Goal: Check status: Check status

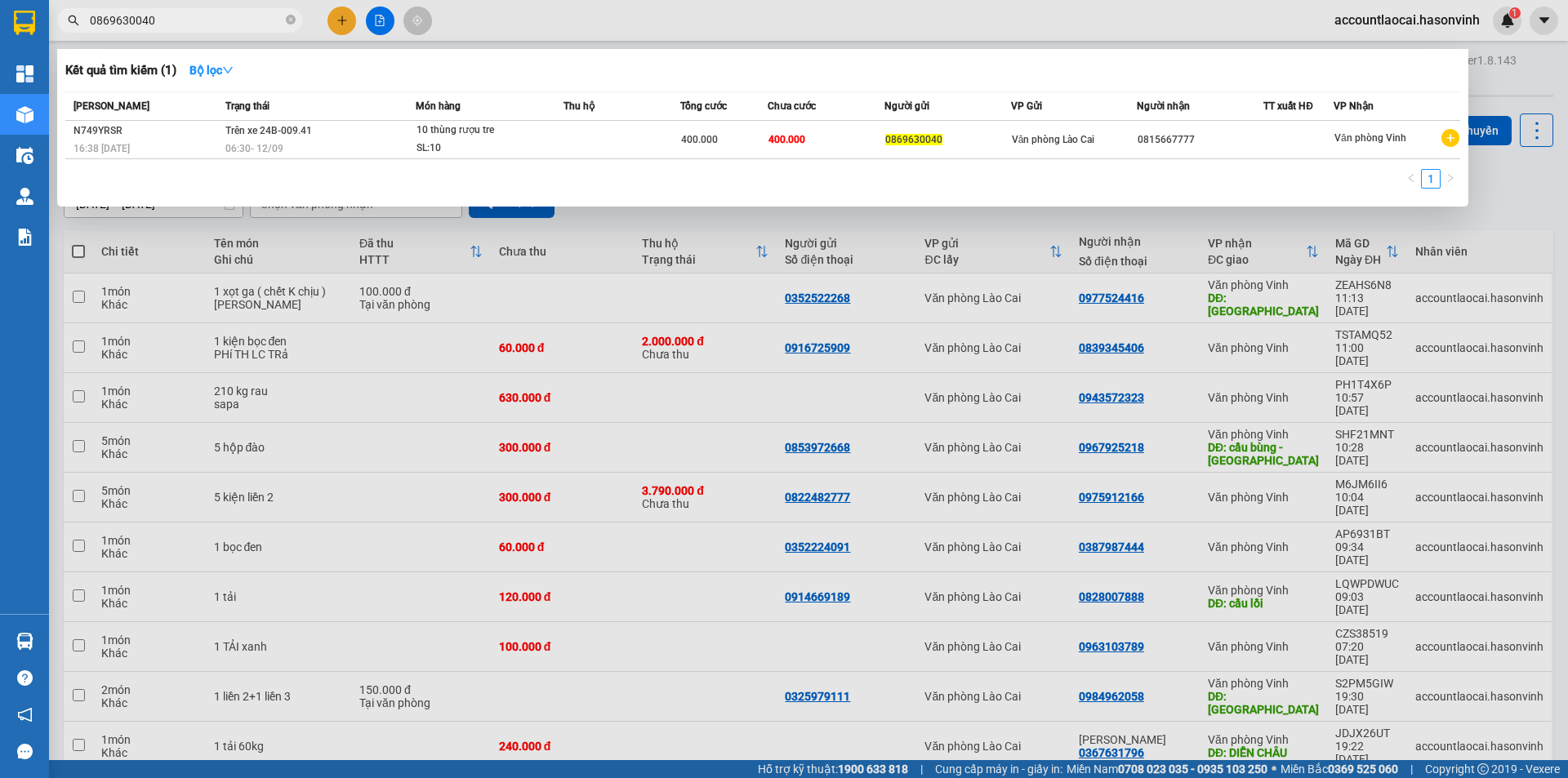
click at [0, 37] on section "Kết quả tìm kiếm ( 1 ) Bộ lọc Mã ĐH Trạng thái Món hàng Thu hộ Tổng cước Chưa c…" at bounding box center [784, 389] width 1568 height 778
type input "3479"
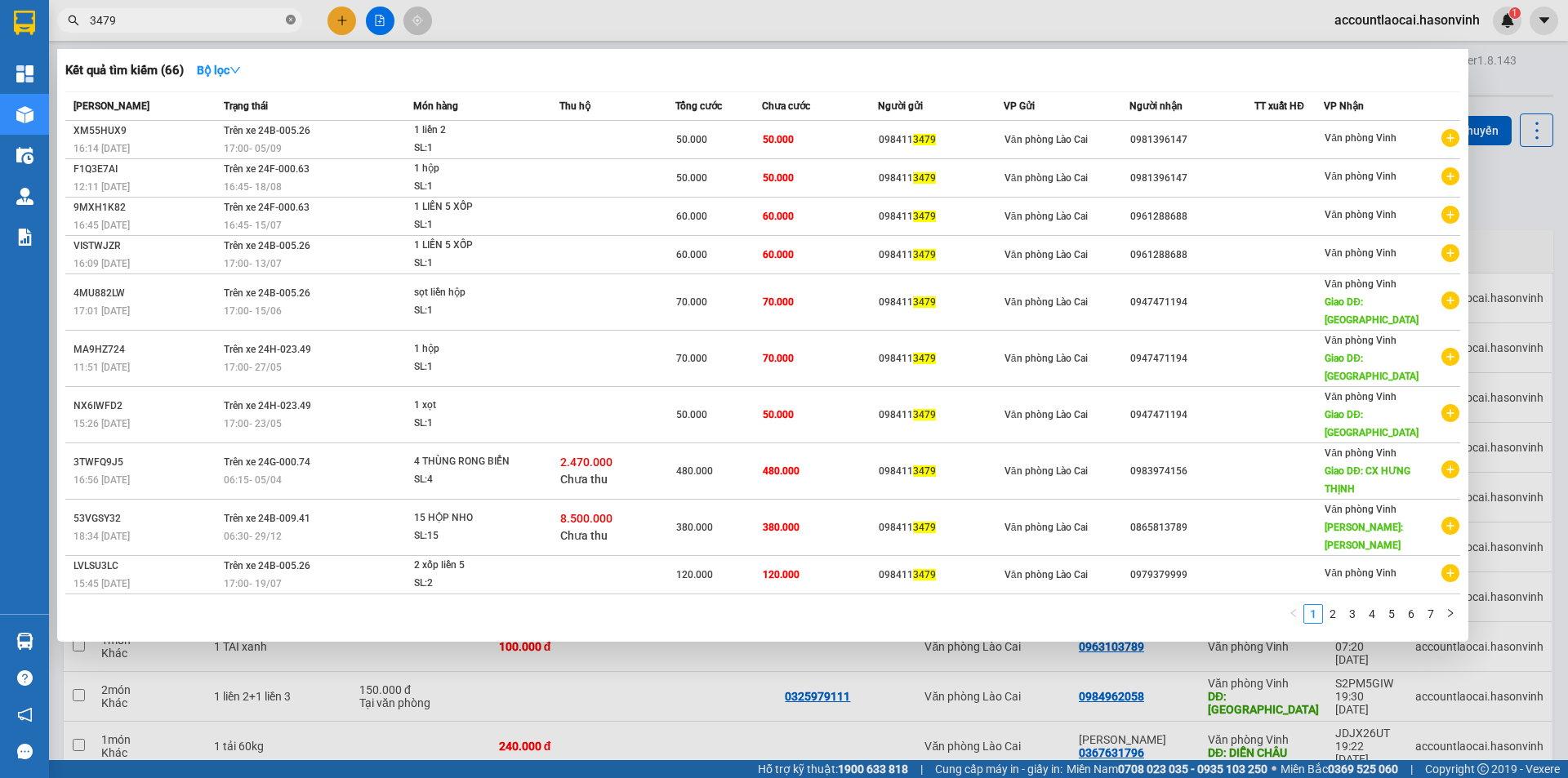
click at [288, 19] on icon "close-circle" at bounding box center [290, 19] width 10 height 10
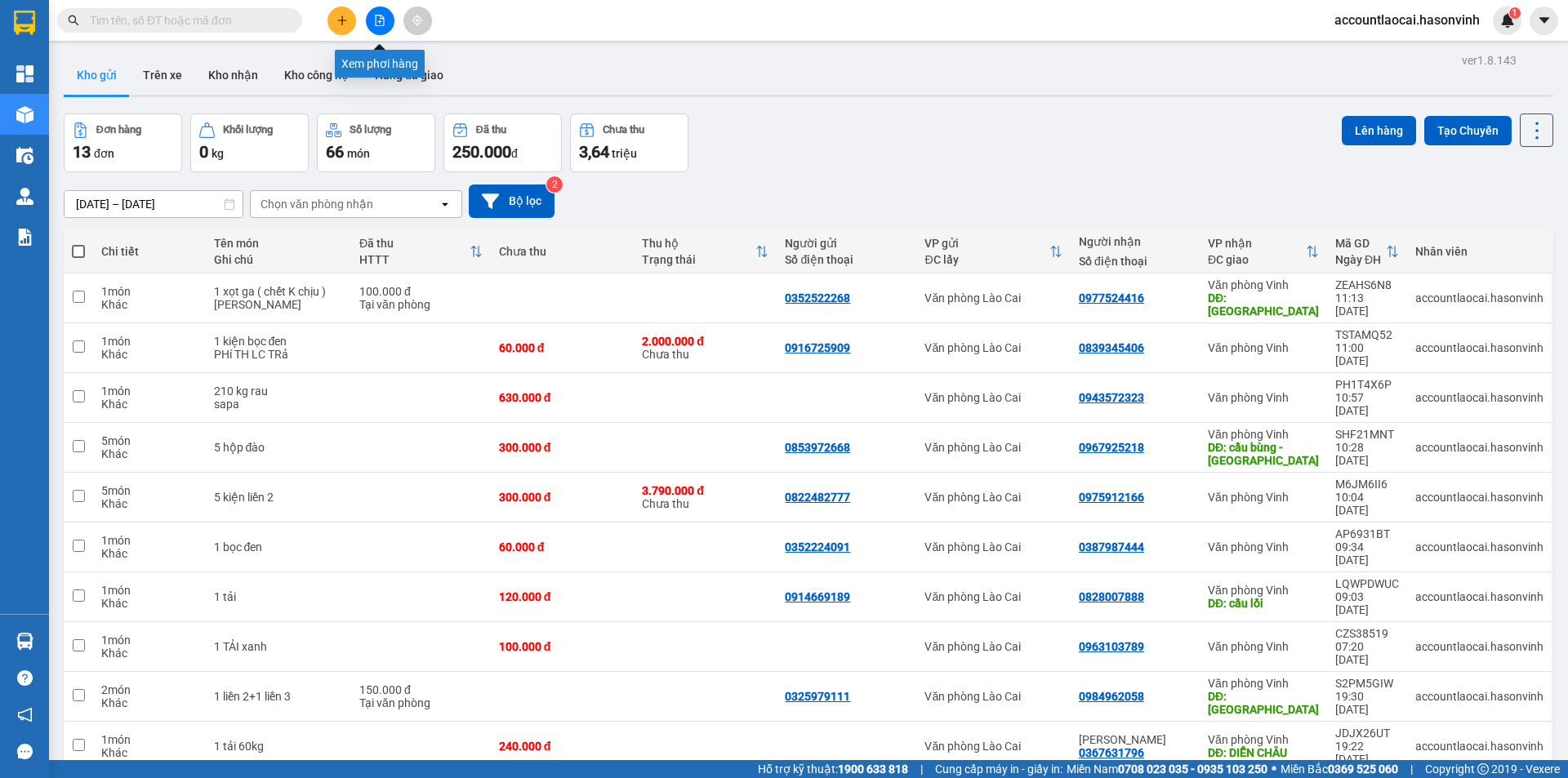
click at [376, 15] on icon "file-add" at bounding box center [380, 20] width 9 height 12
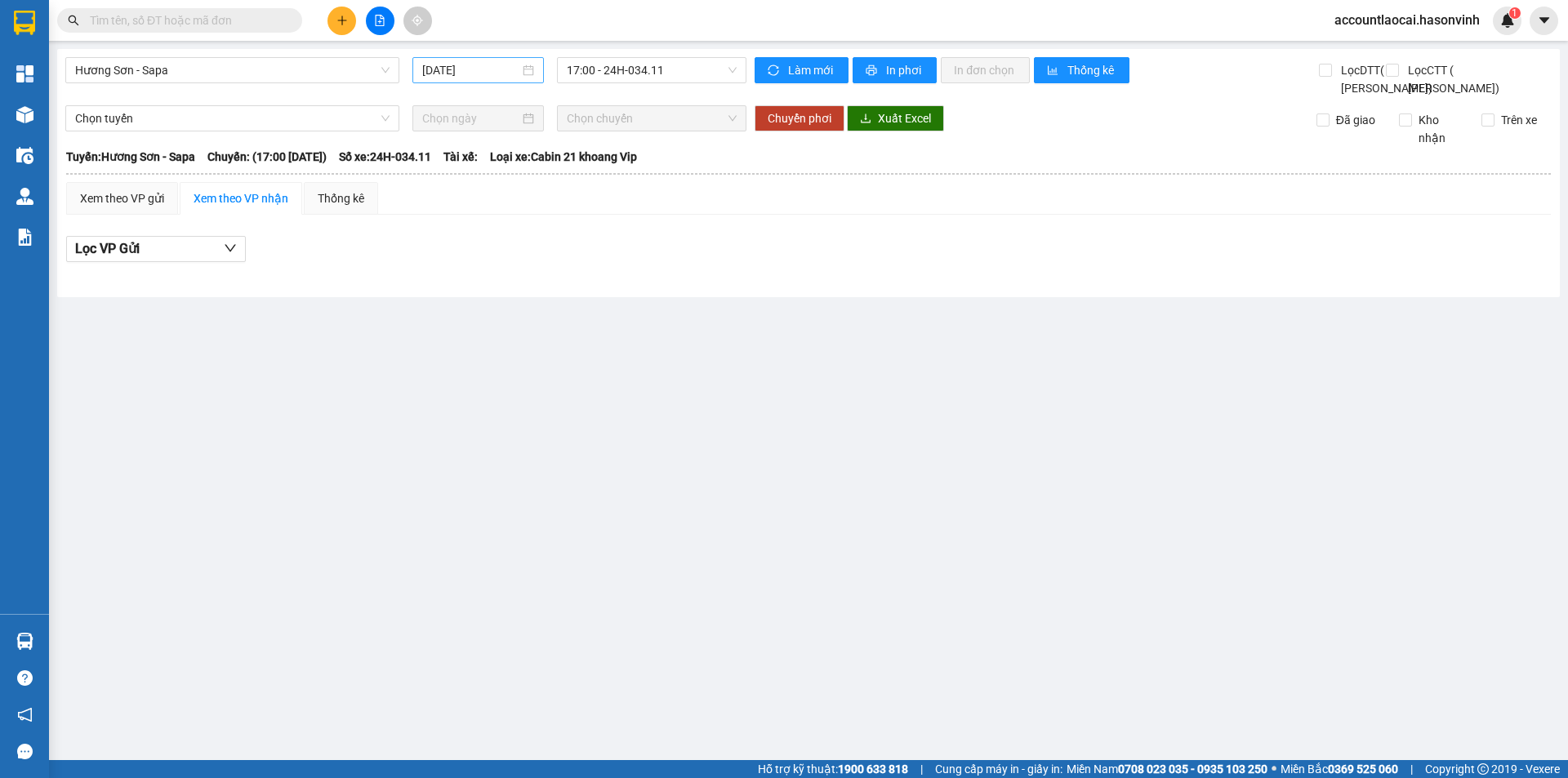
click at [447, 57] on div "[DATE]" at bounding box center [477, 70] width 131 height 26
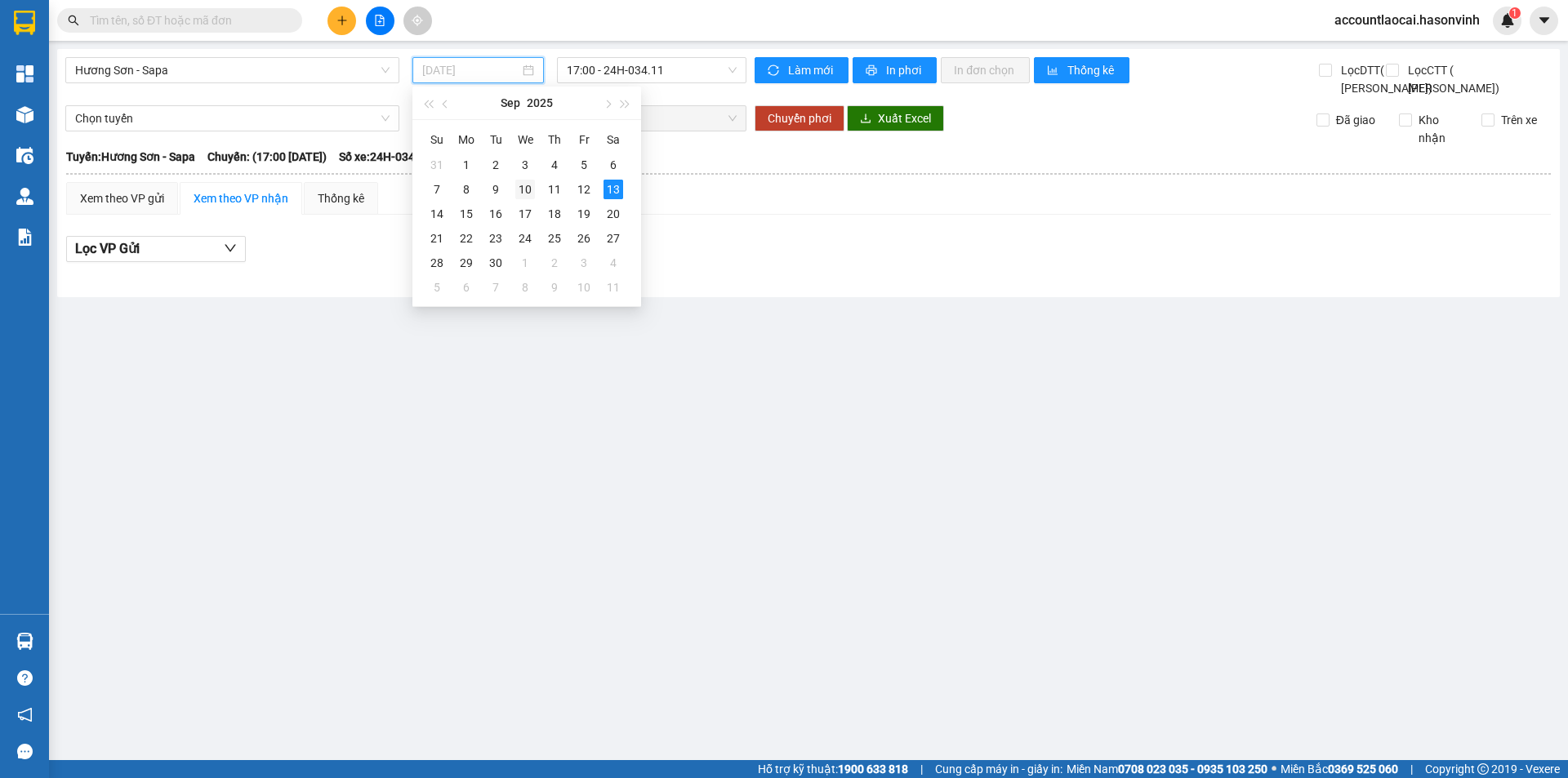
click at [528, 191] on div "10" at bounding box center [525, 189] width 19 height 19
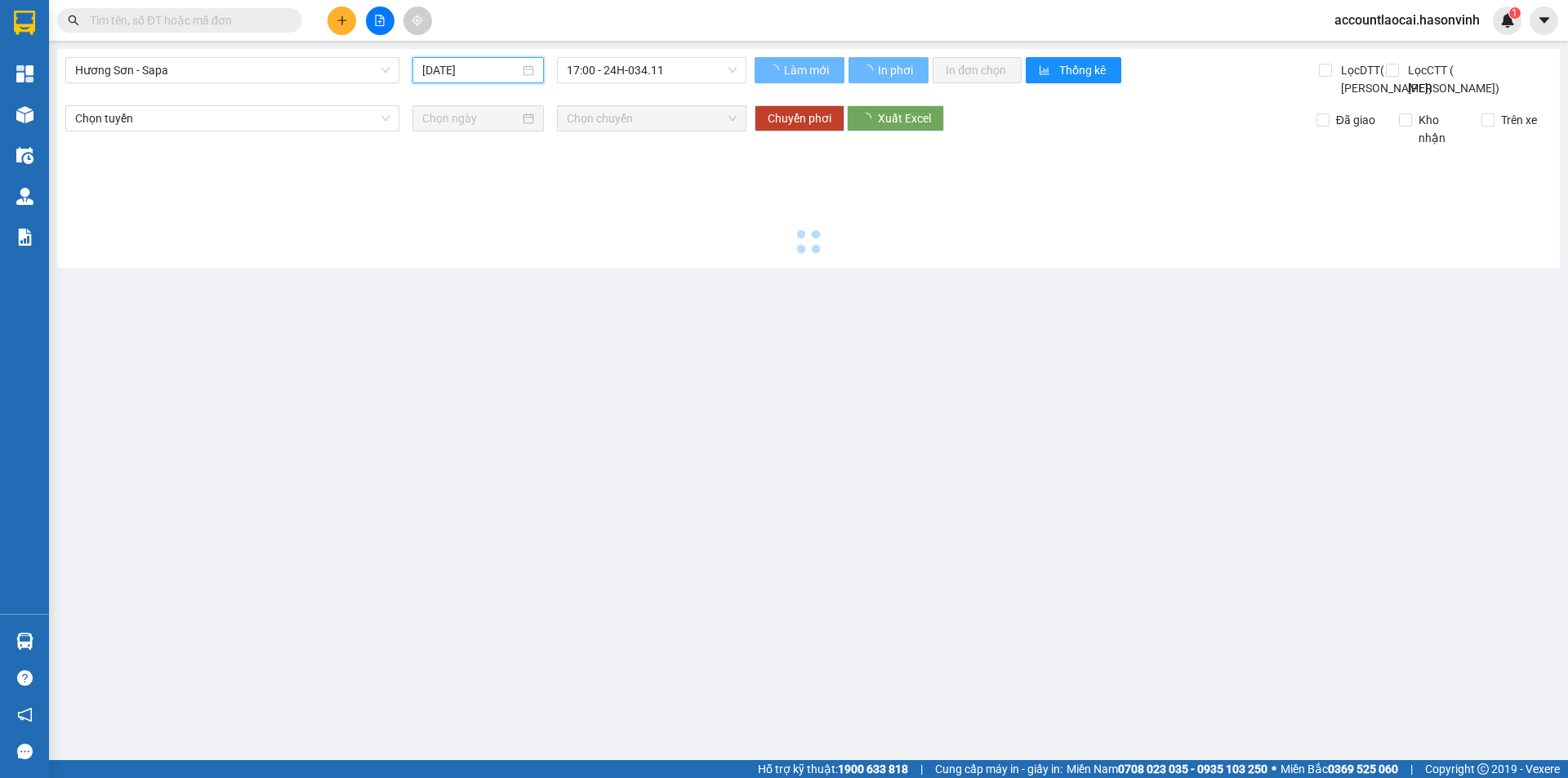
type input "[DATE]"
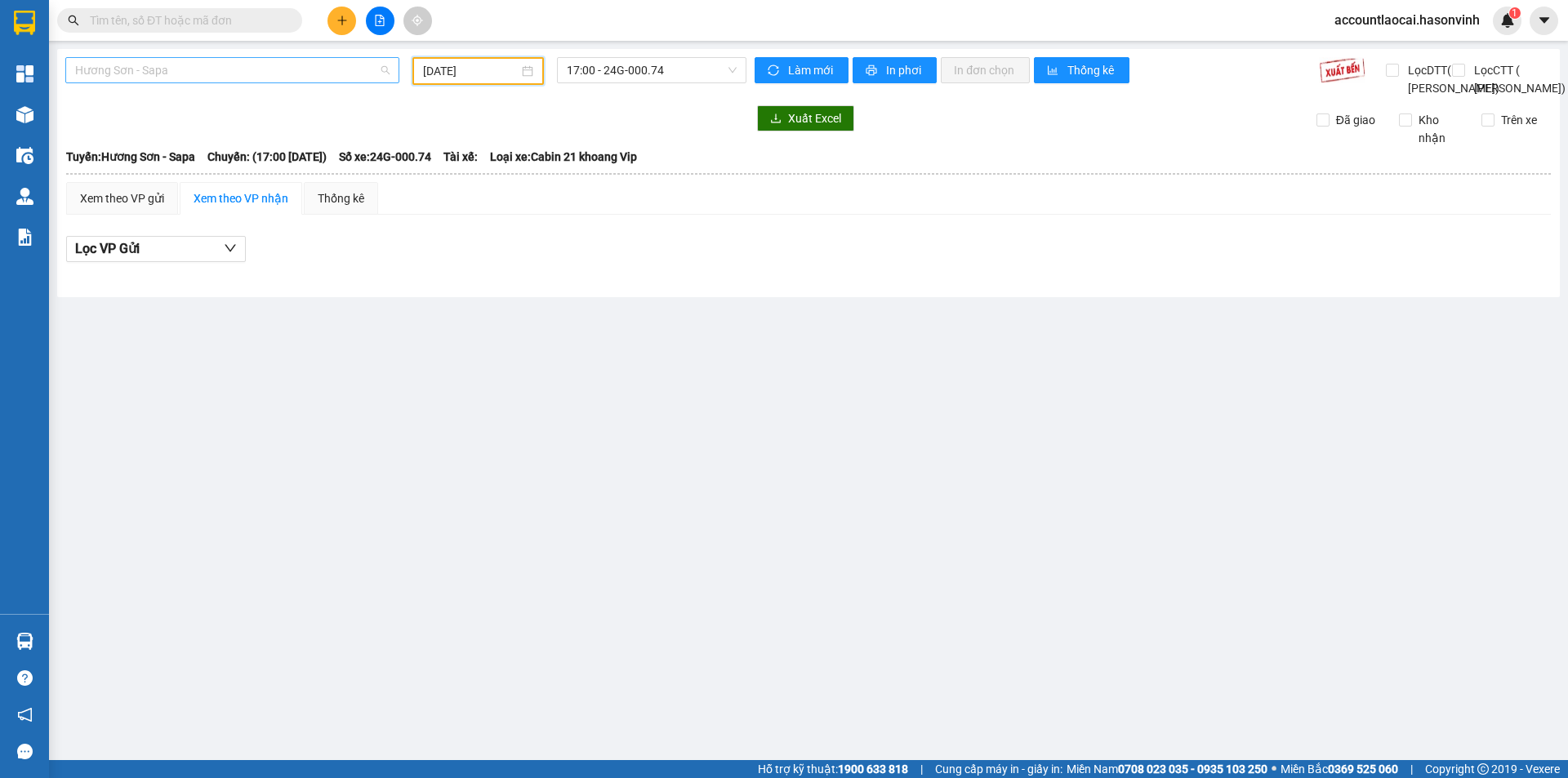
click at [142, 80] on span "Hương Sơn - Sapa" at bounding box center [232, 70] width 315 height 24
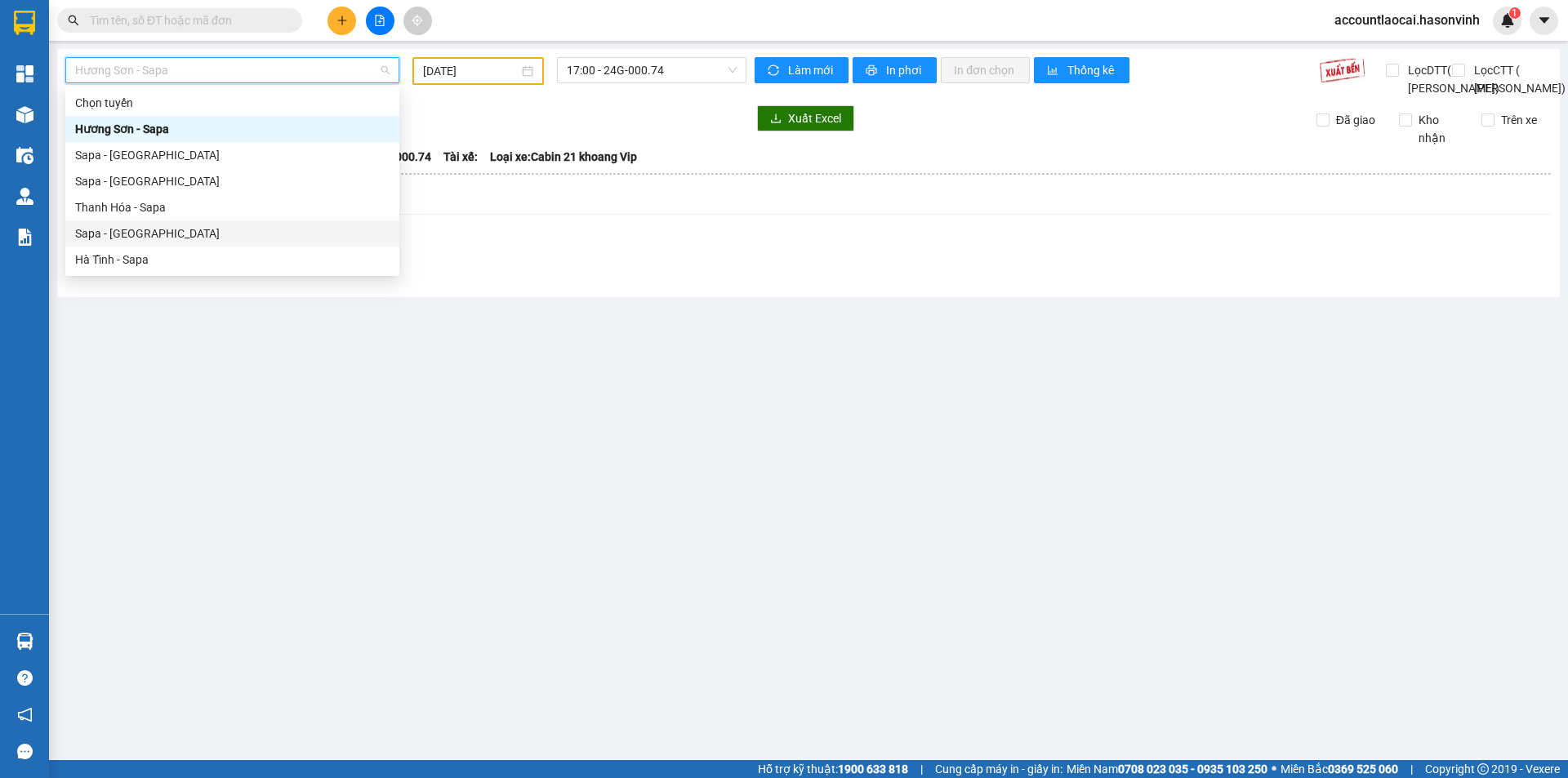
click at [125, 230] on div "Sapa - [GEOGRAPHIC_DATA]" at bounding box center [232, 234] width 315 height 18
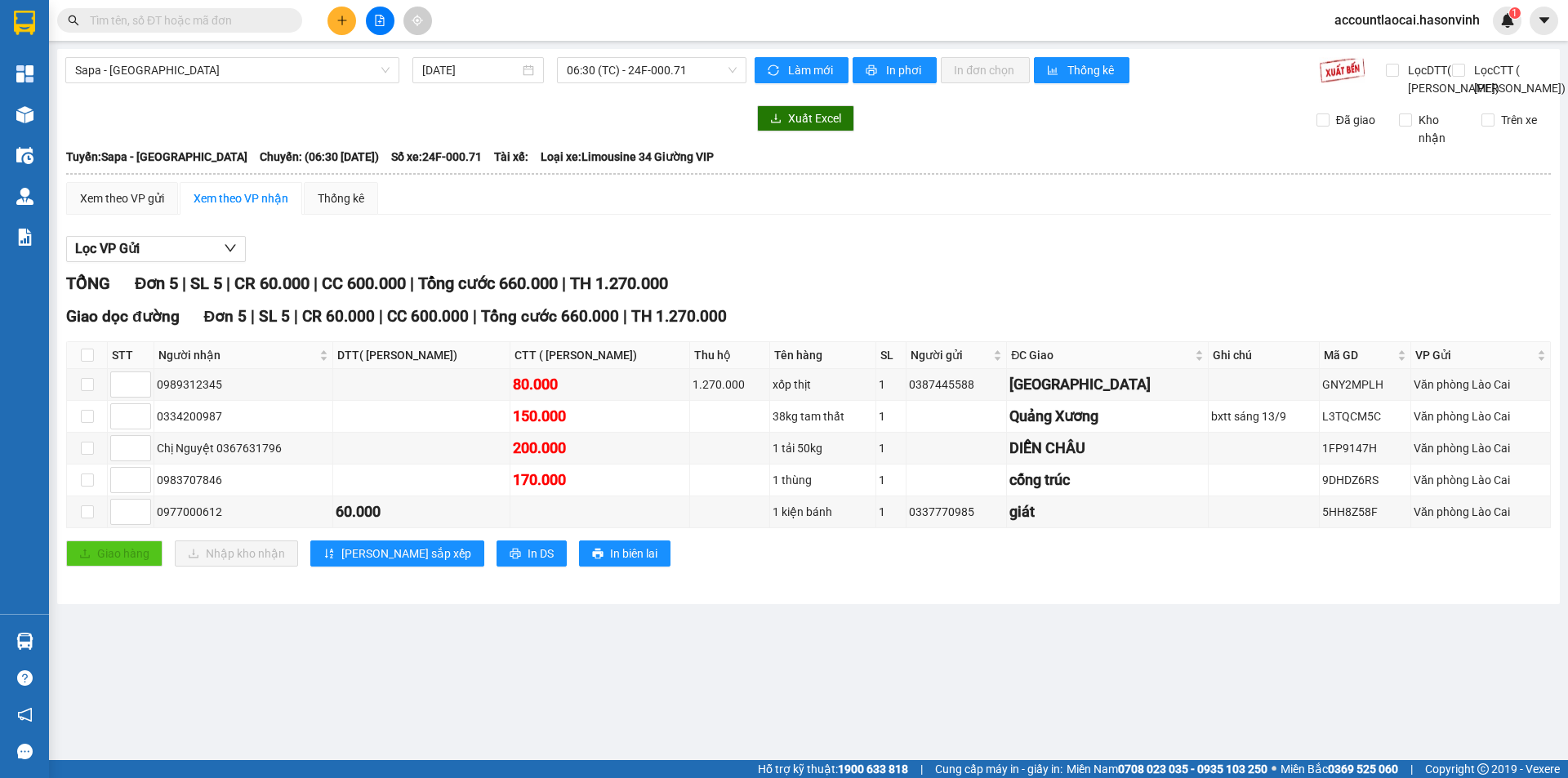
click at [484, 56] on div "Sapa - [GEOGRAPHIC_DATA] [DATE] 06:30 (TC) - 24F-000.71 Làm mới In phơi In đơn …" at bounding box center [808, 326] width 1503 height 555
click at [488, 63] on input "[DATE]" at bounding box center [470, 70] width 97 height 18
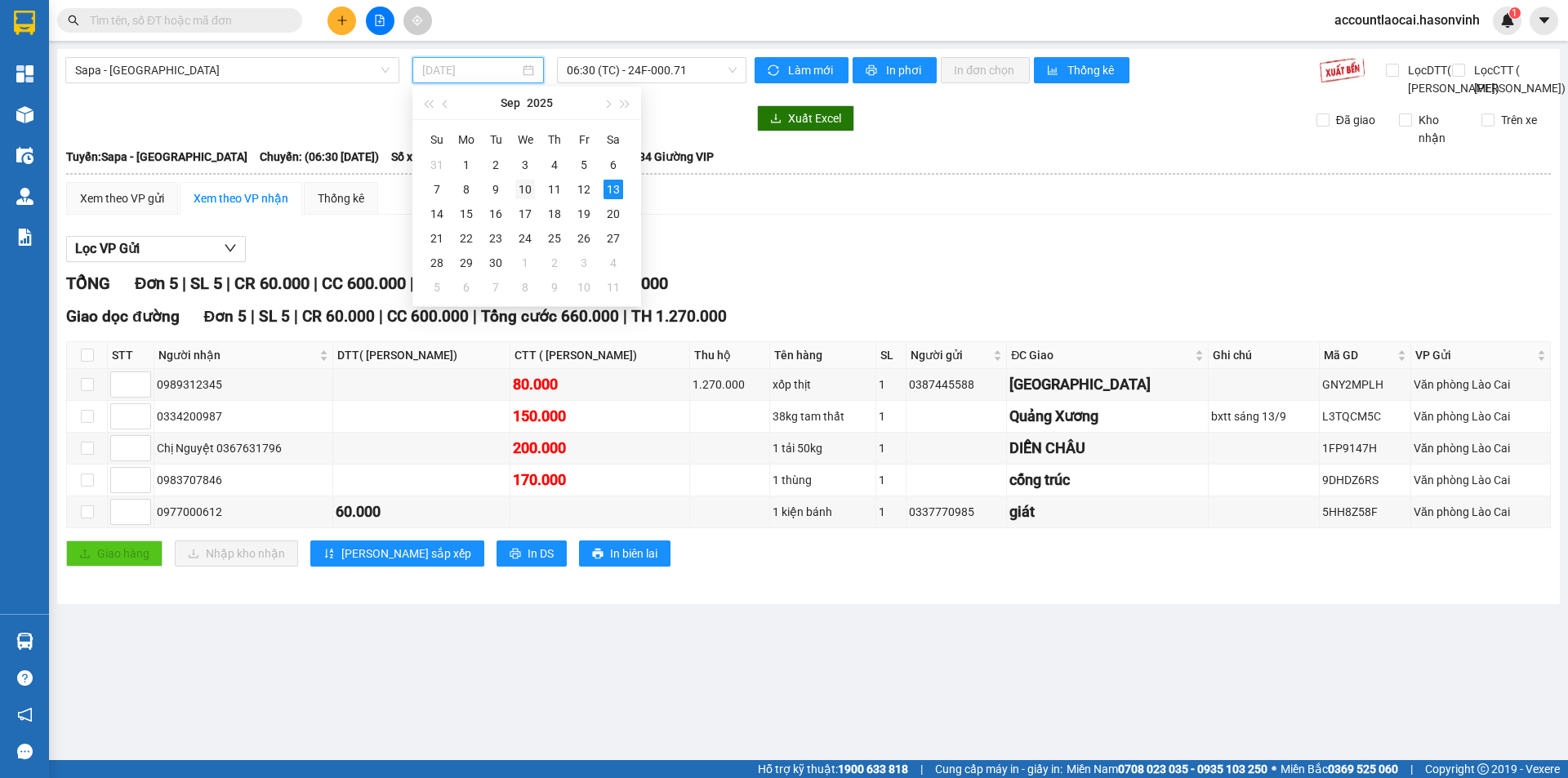
click at [533, 187] on div "10" at bounding box center [525, 189] width 19 height 19
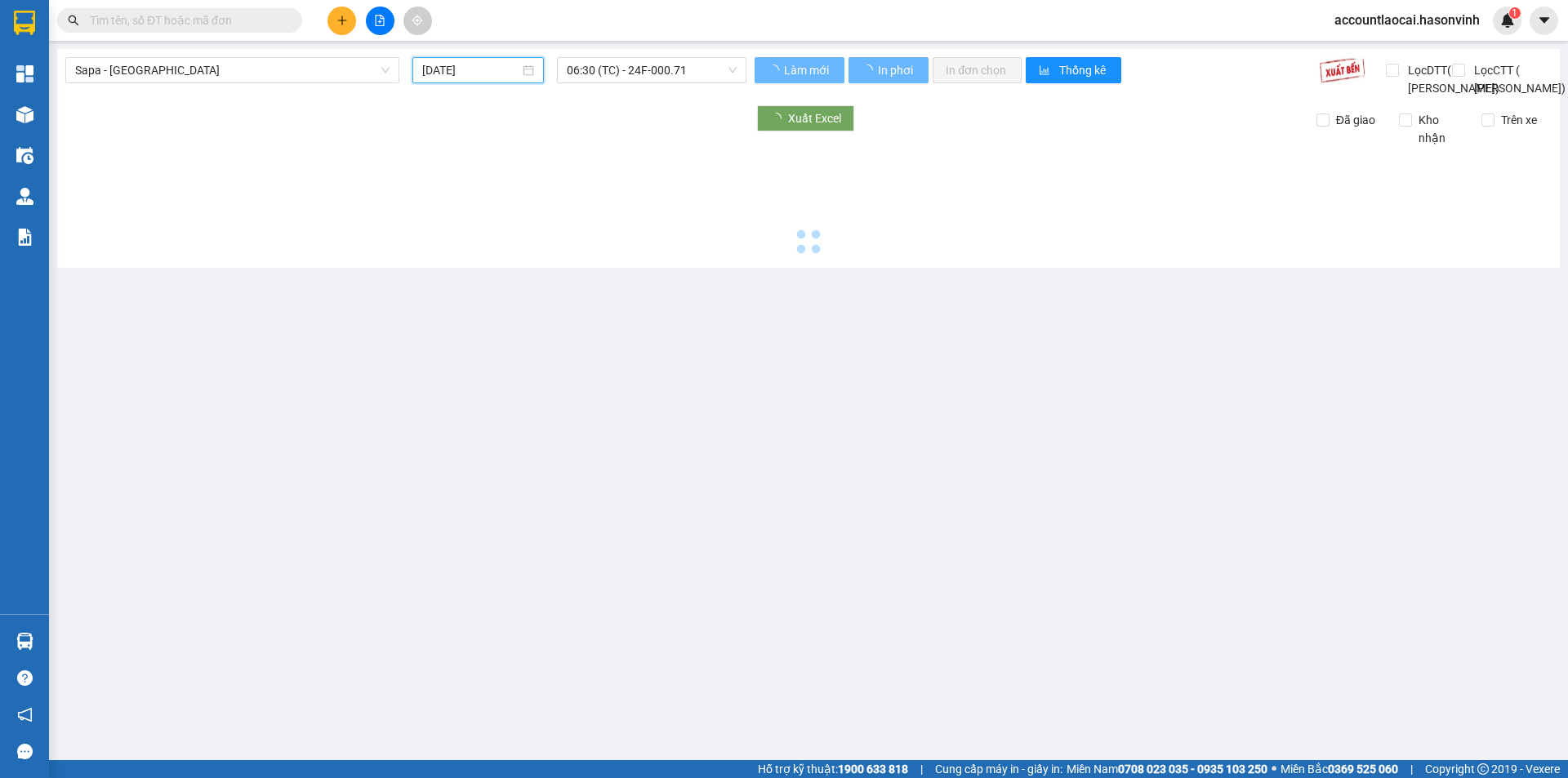
type input "[DATE]"
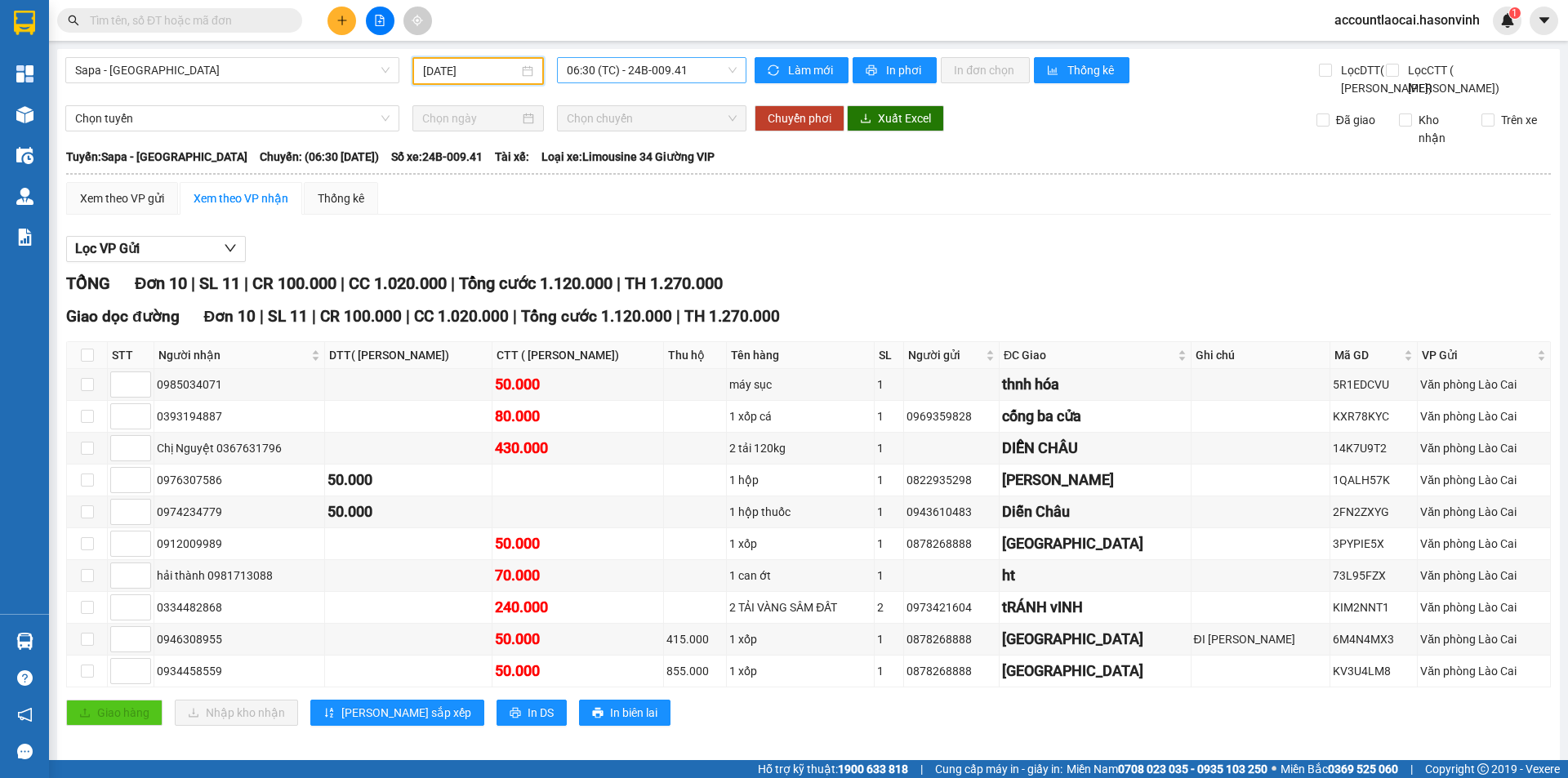
click at [649, 73] on span "06:30 (TC) - 24B-009.41" at bounding box center [652, 70] width 169 height 24
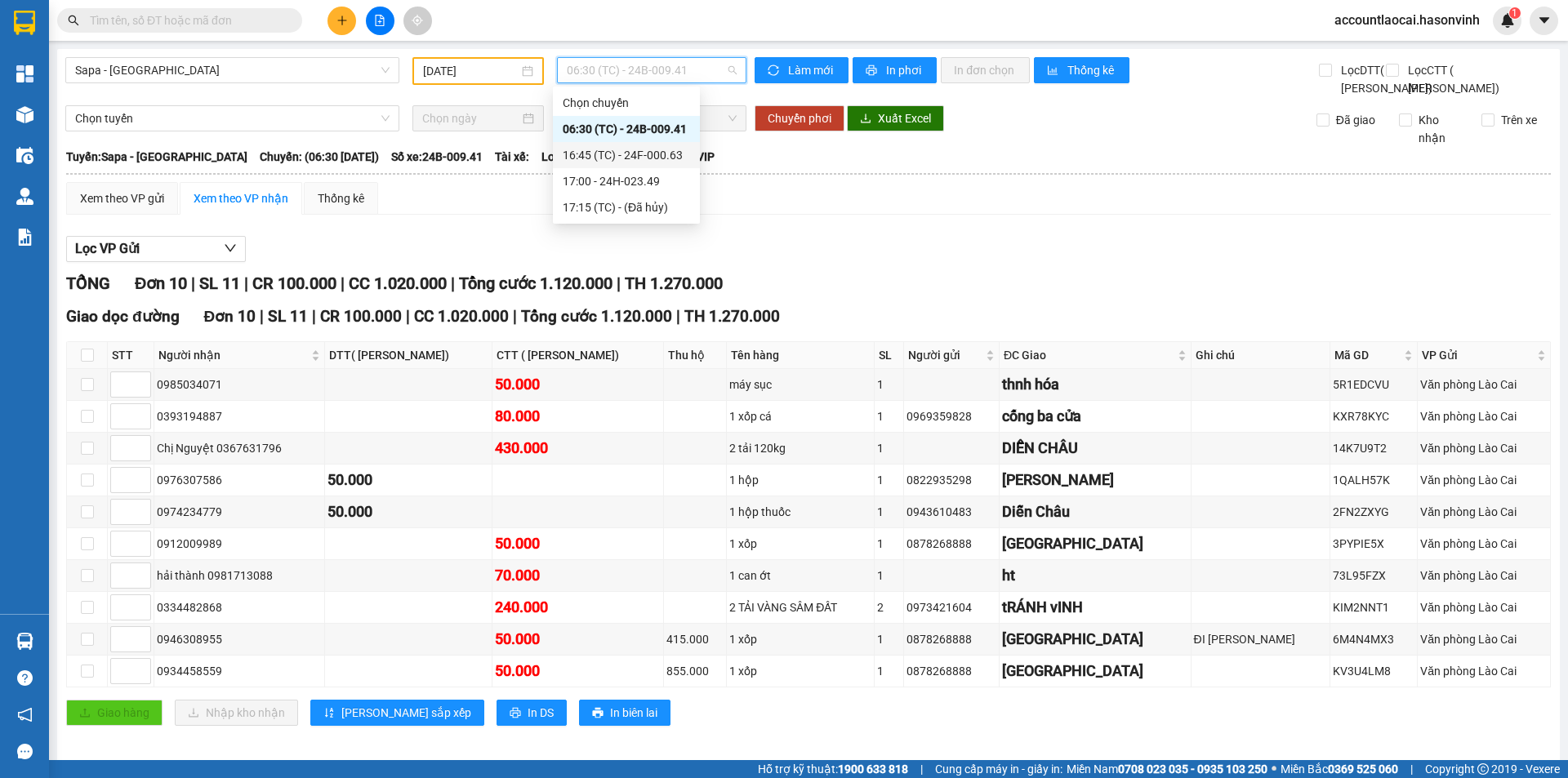
click at [653, 144] on div "16:45 (TC) - 24F-000.63" at bounding box center [626, 155] width 147 height 26
